Goal: Task Accomplishment & Management: Manage account settings

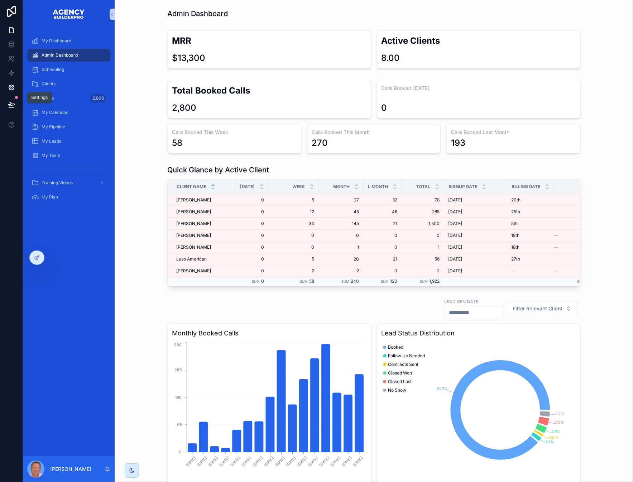
click at [8, 95] on link at bounding box center [11, 87] width 23 height 14
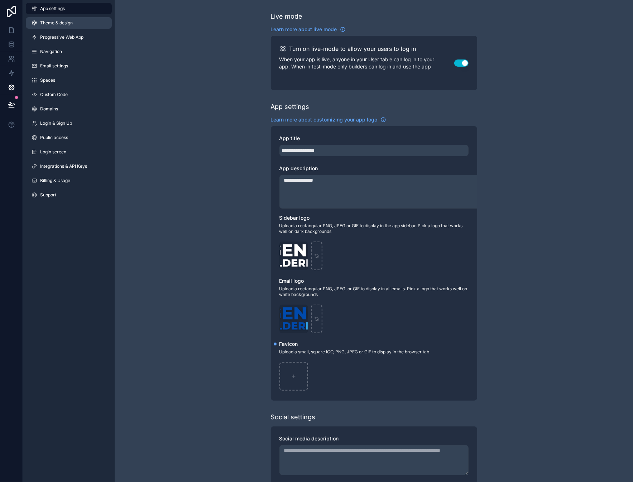
click at [61, 26] on span "Theme & design" at bounding box center [56, 23] width 33 height 6
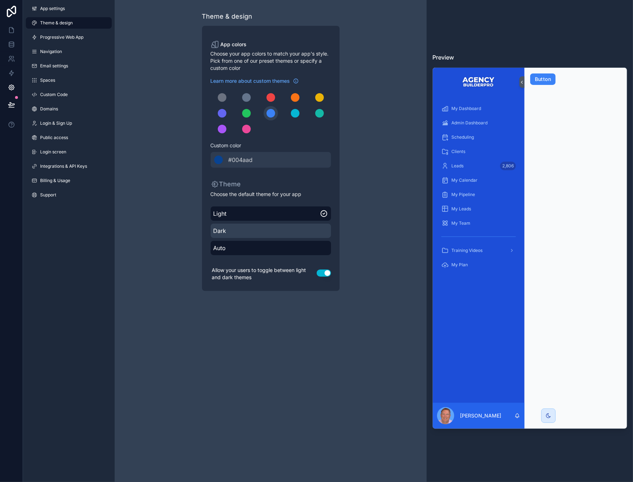
click at [253, 235] on span "Dark" at bounding box center [270, 230] width 115 height 9
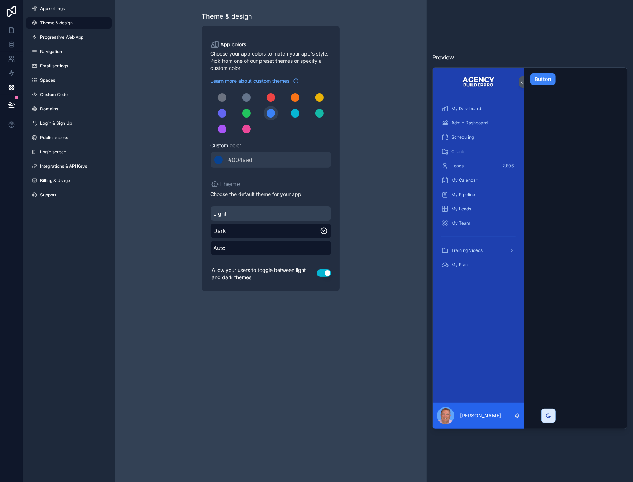
click at [243, 218] on span "Light" at bounding box center [270, 213] width 115 height 9
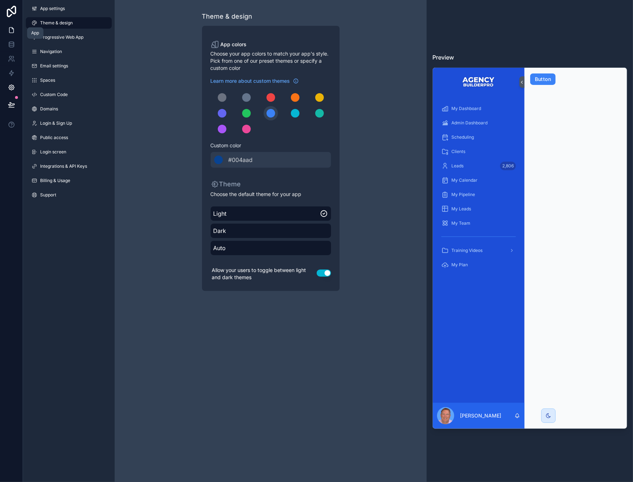
click at [13, 29] on icon at bounding box center [12, 28] width 1 height 1
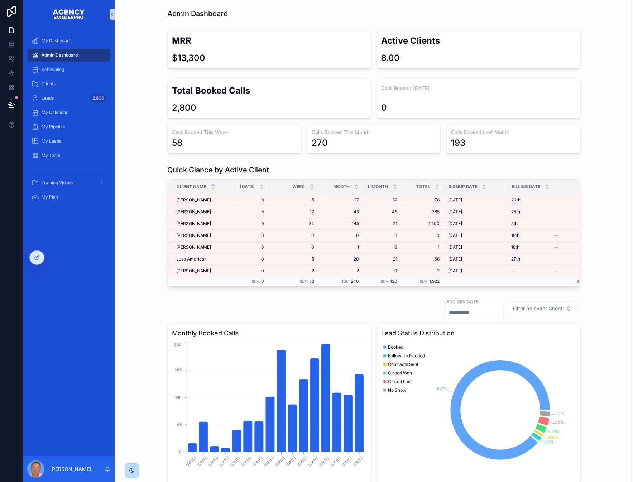
click at [134, 470] on icon "scrollable content" at bounding box center [132, 470] width 4 height 4
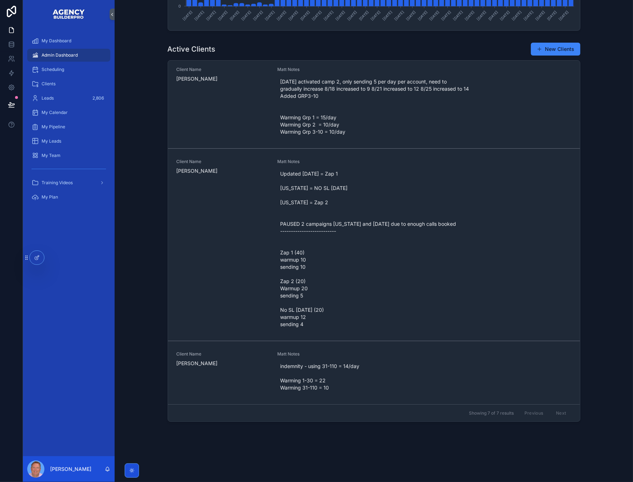
scroll to position [407, 0]
click at [139, 464] on div "scrollable content" at bounding box center [132, 470] width 14 height 14
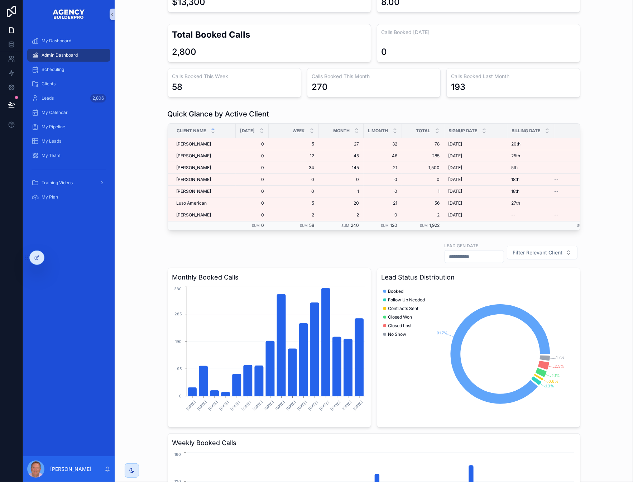
scroll to position [0, 0]
